Goal: Task Accomplishment & Management: Use online tool/utility

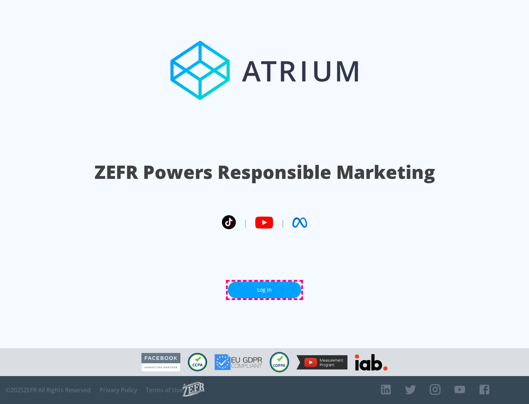
click at [264, 290] on link "Log In" at bounding box center [264, 290] width 73 height 17
